Goal: Task Accomplishment & Management: Complete application form

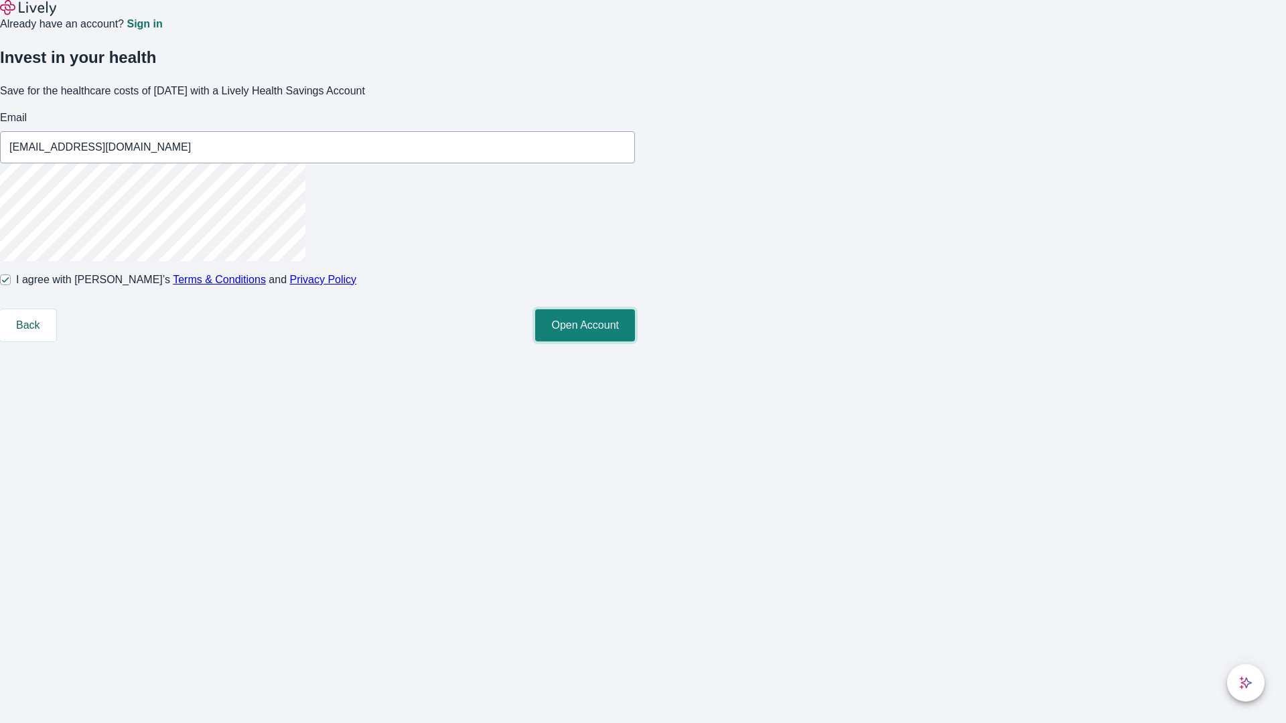
click at [635, 342] on button "Open Account" at bounding box center [585, 325] width 100 height 32
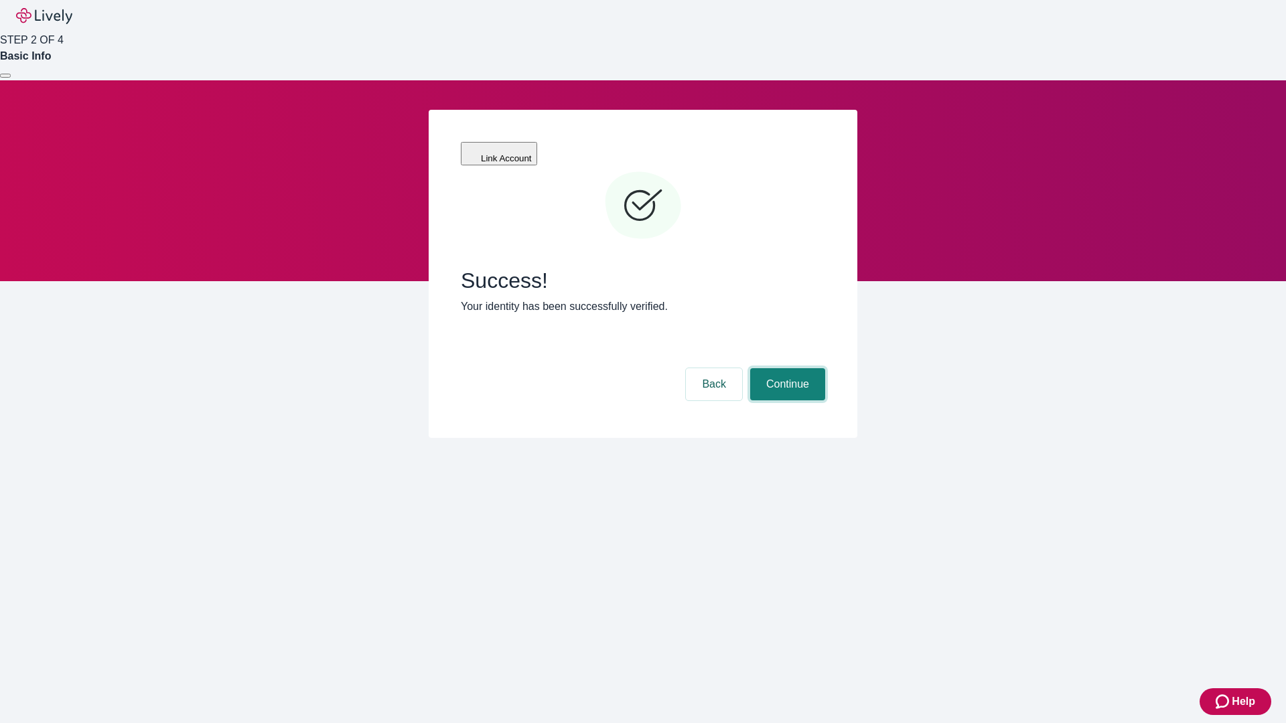
click at [786, 368] on button "Continue" at bounding box center [787, 384] width 75 height 32
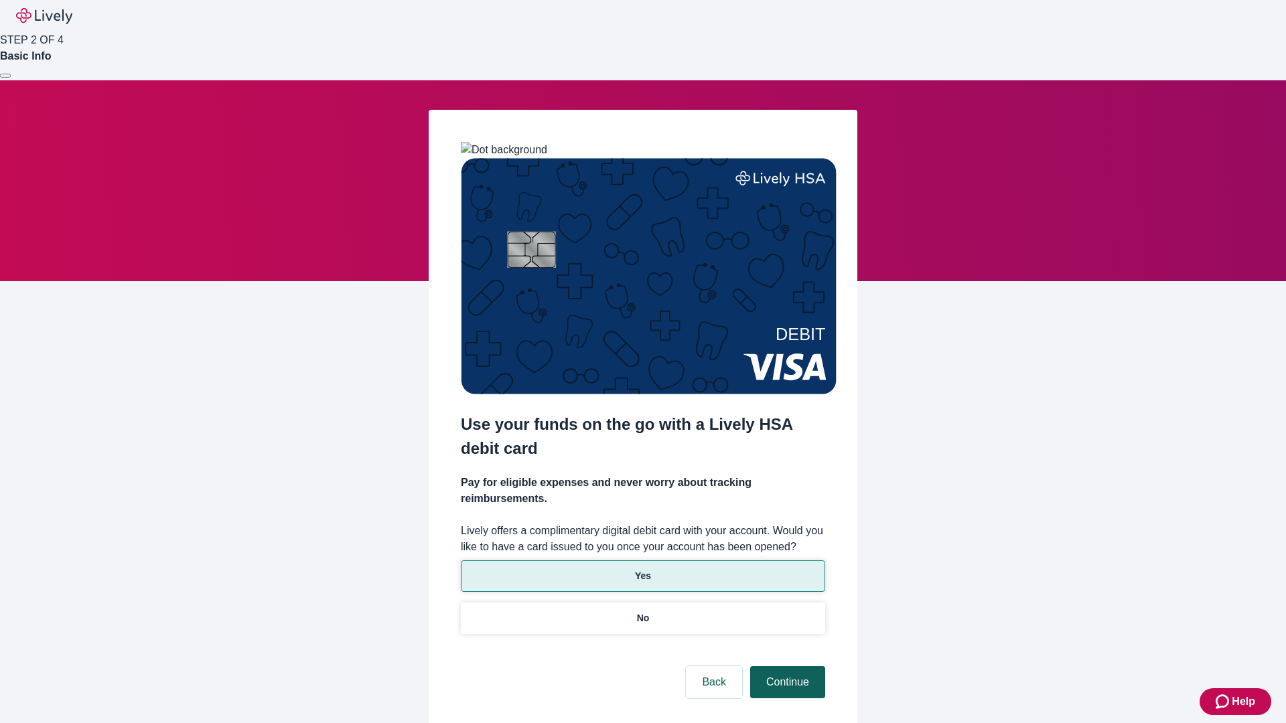
click at [642, 569] on p "Yes" at bounding box center [643, 576] width 16 height 14
click at [786, 666] on button "Continue" at bounding box center [787, 682] width 75 height 32
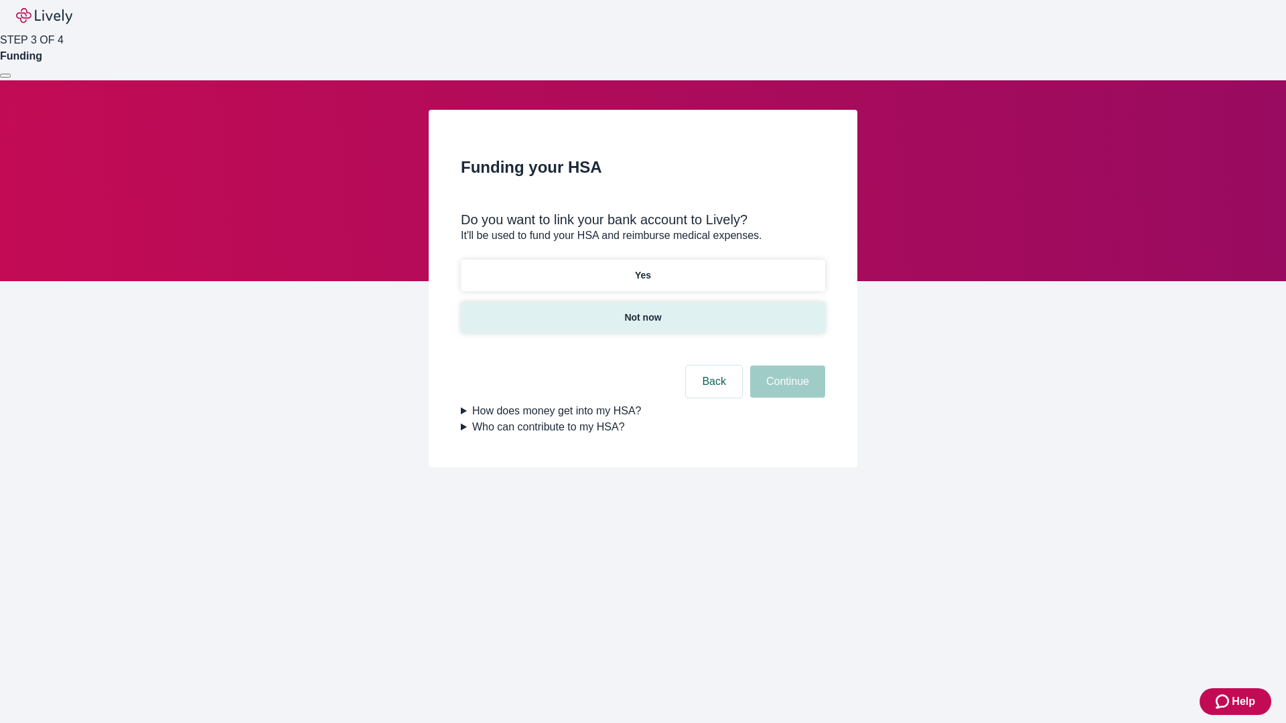
click at [642, 311] on p "Not now" at bounding box center [642, 318] width 37 height 14
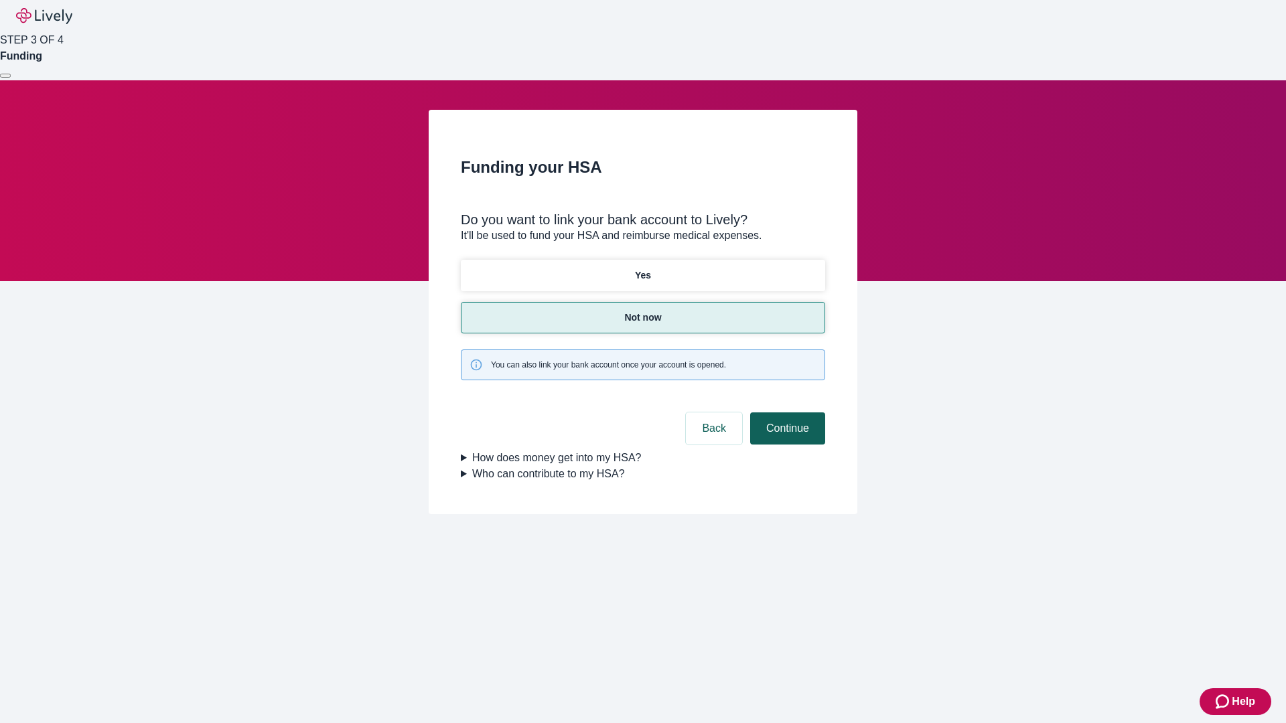
click at [786, 413] on button "Continue" at bounding box center [787, 429] width 75 height 32
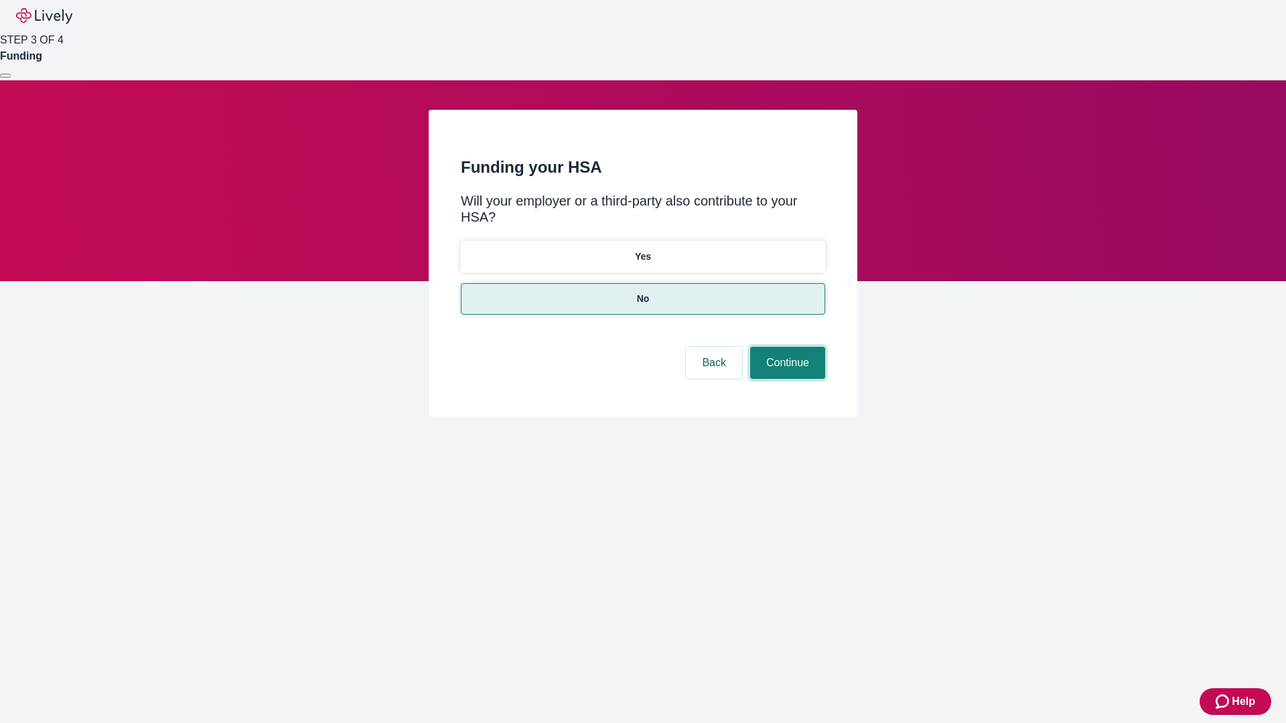
click at [786, 347] on button "Continue" at bounding box center [787, 363] width 75 height 32
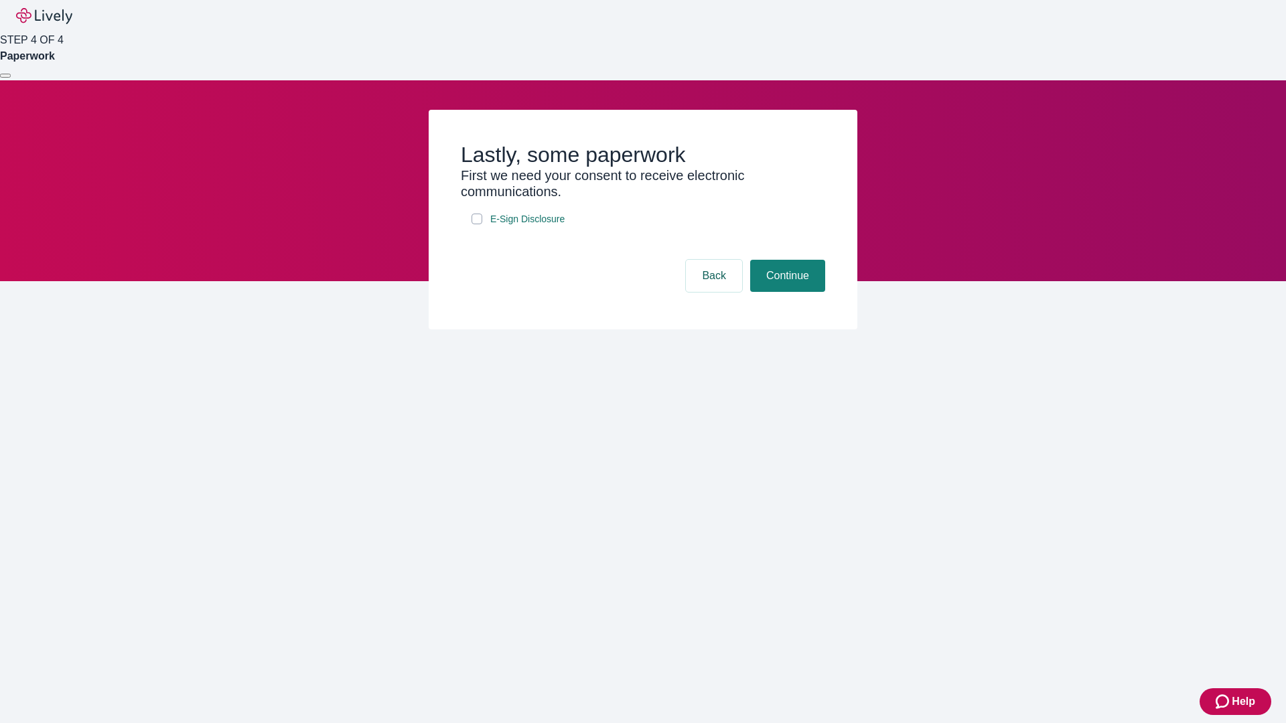
click at [477, 224] on input "E-Sign Disclosure" at bounding box center [477, 219] width 11 height 11
checkbox input "true"
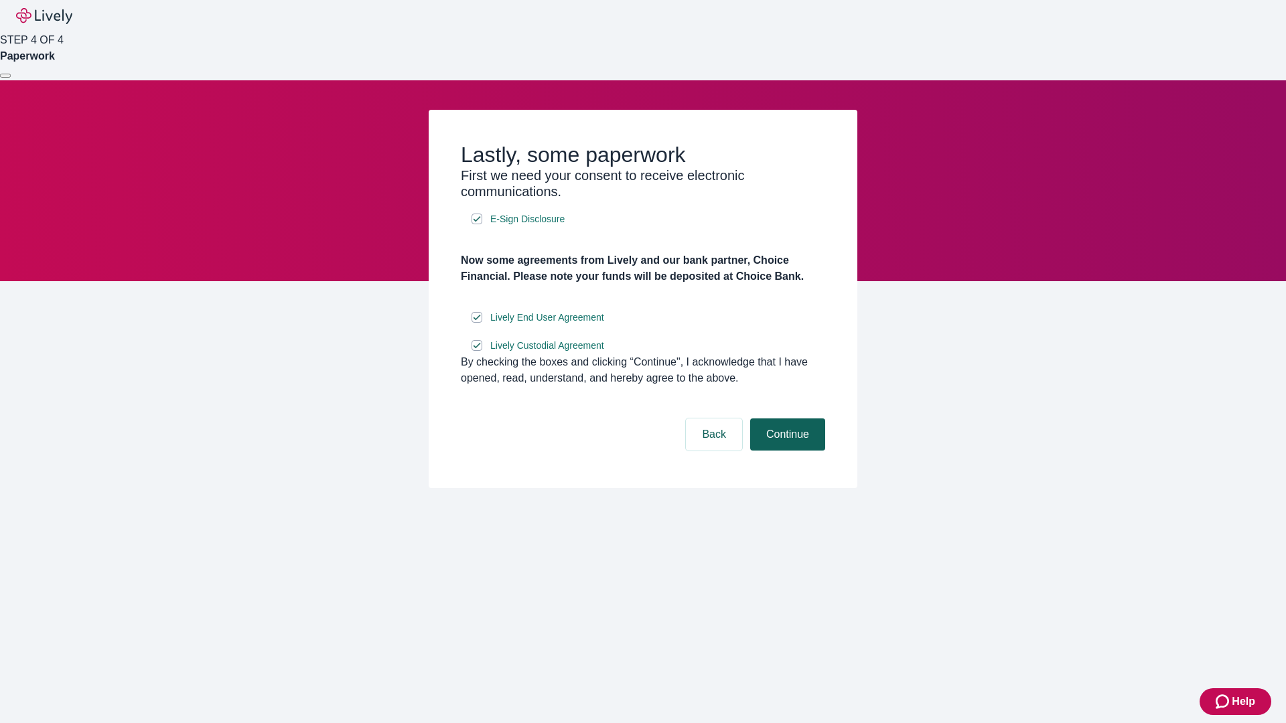
click at [786, 451] on button "Continue" at bounding box center [787, 435] width 75 height 32
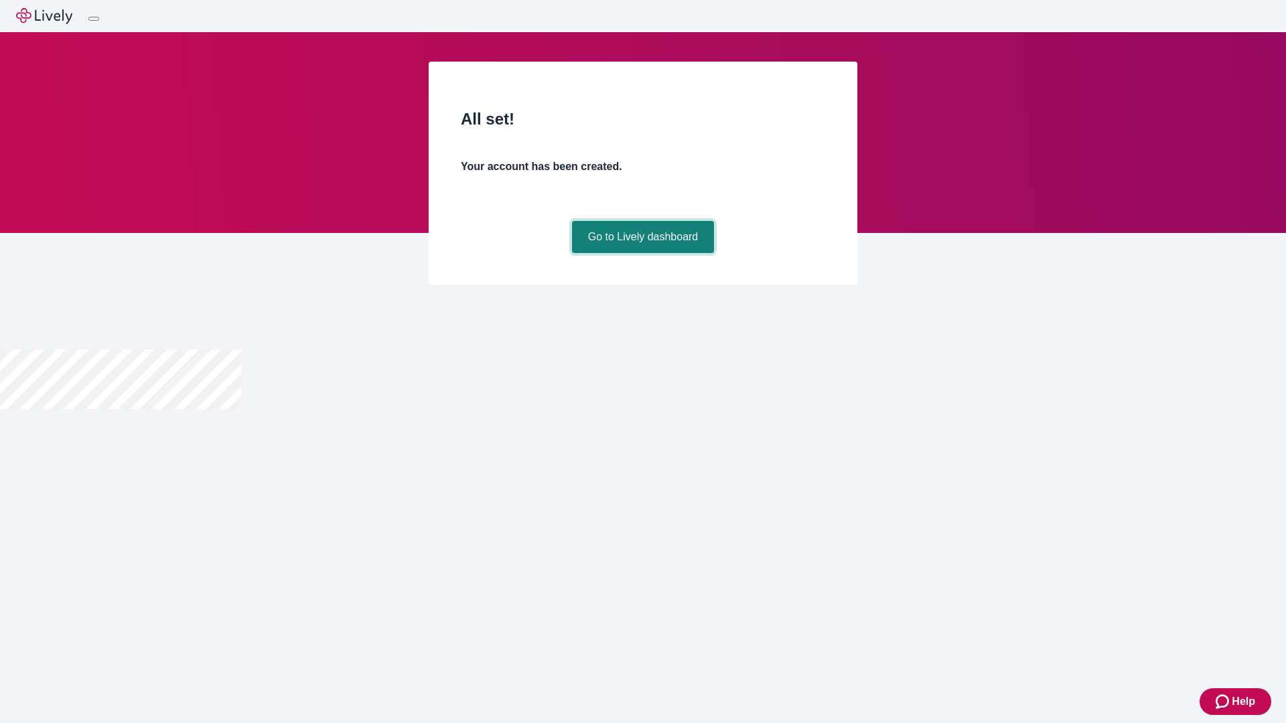
click at [642, 253] on link "Go to Lively dashboard" at bounding box center [643, 237] width 143 height 32
